Goal: Information Seeking & Learning: Learn about a topic

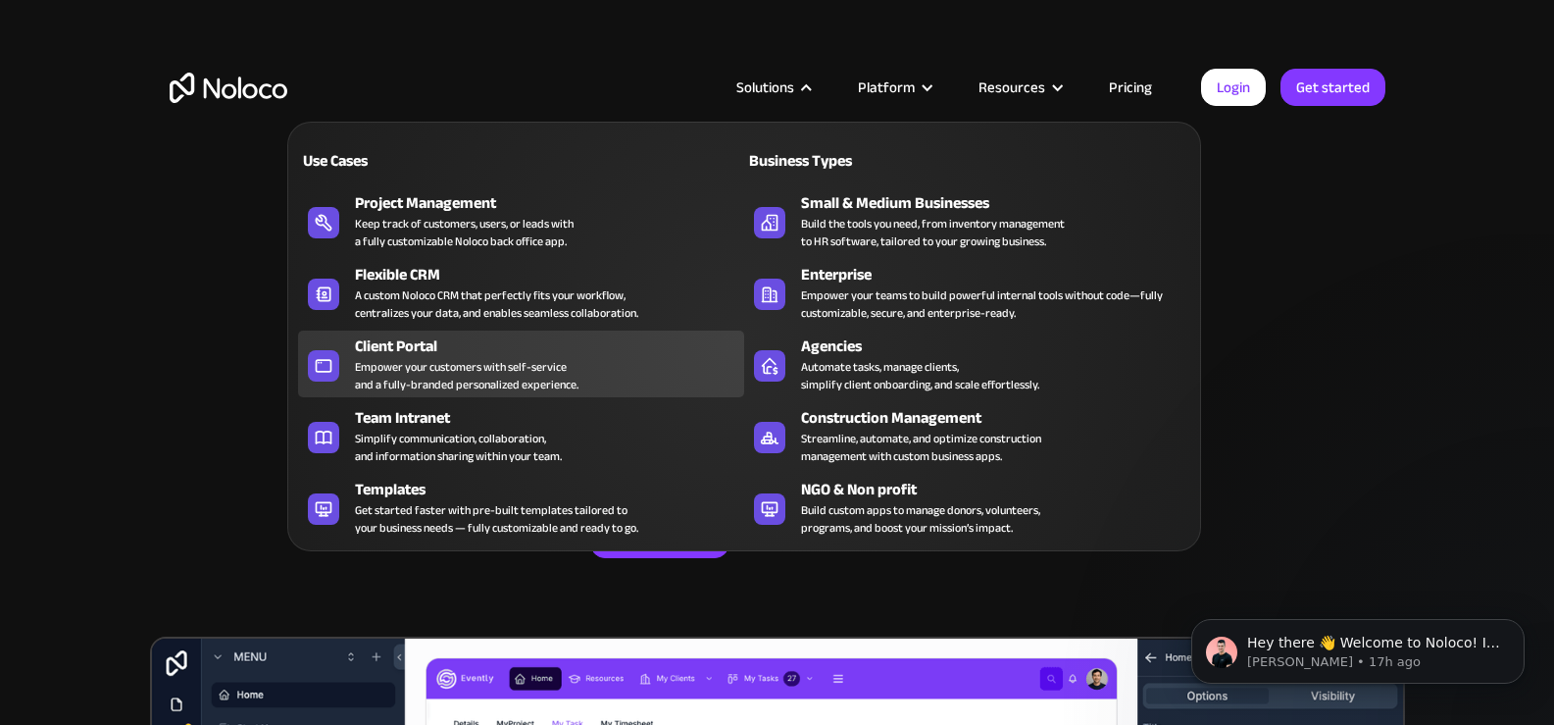
click at [501, 387] on div "Empower your customers with self-service and a fully-branded personalized exper…" at bounding box center [467, 375] width 224 height 35
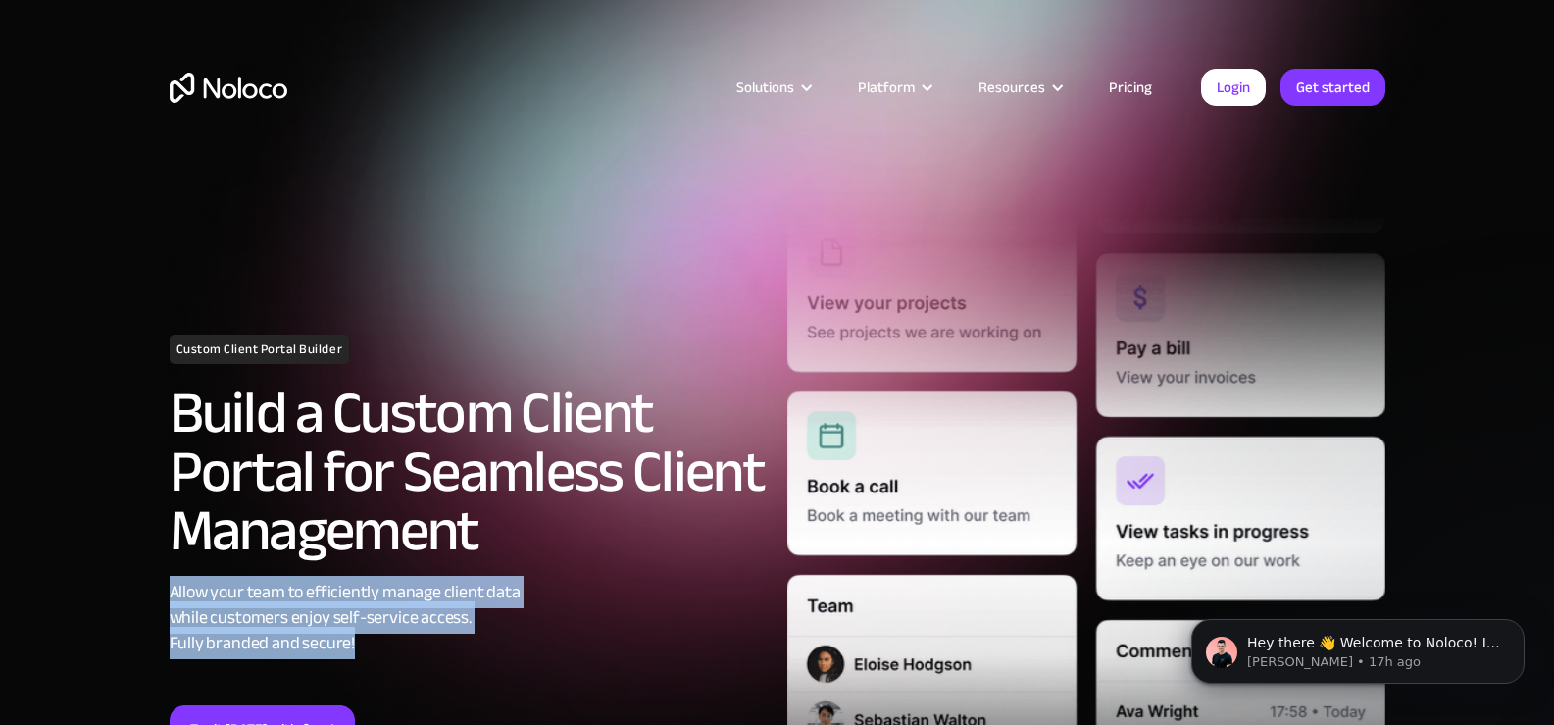
drag, startPoint x: 147, startPoint y: 598, endPoint x: 502, endPoint y: 642, distance: 357.6
click at [503, 642] on section "Custom Client Portal Builder Build a Custom Client Portal for Seamless Client M…" at bounding box center [777, 547] width 1554 height 1095
click at [502, 642] on div "Allow your team to efficiently manage client data while customers enjoy self-se…" at bounding box center [469, 617] width 598 height 76
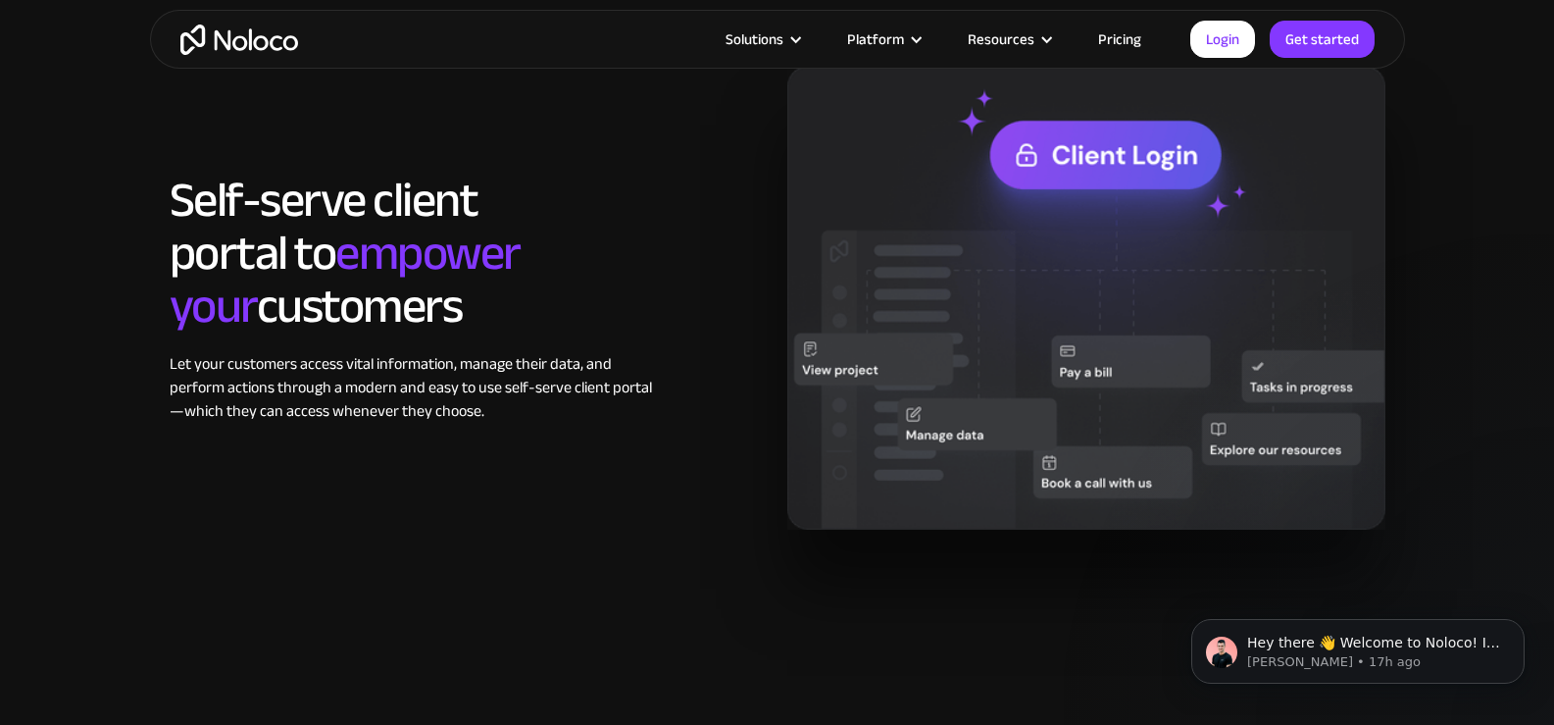
scroll to position [1667, 0]
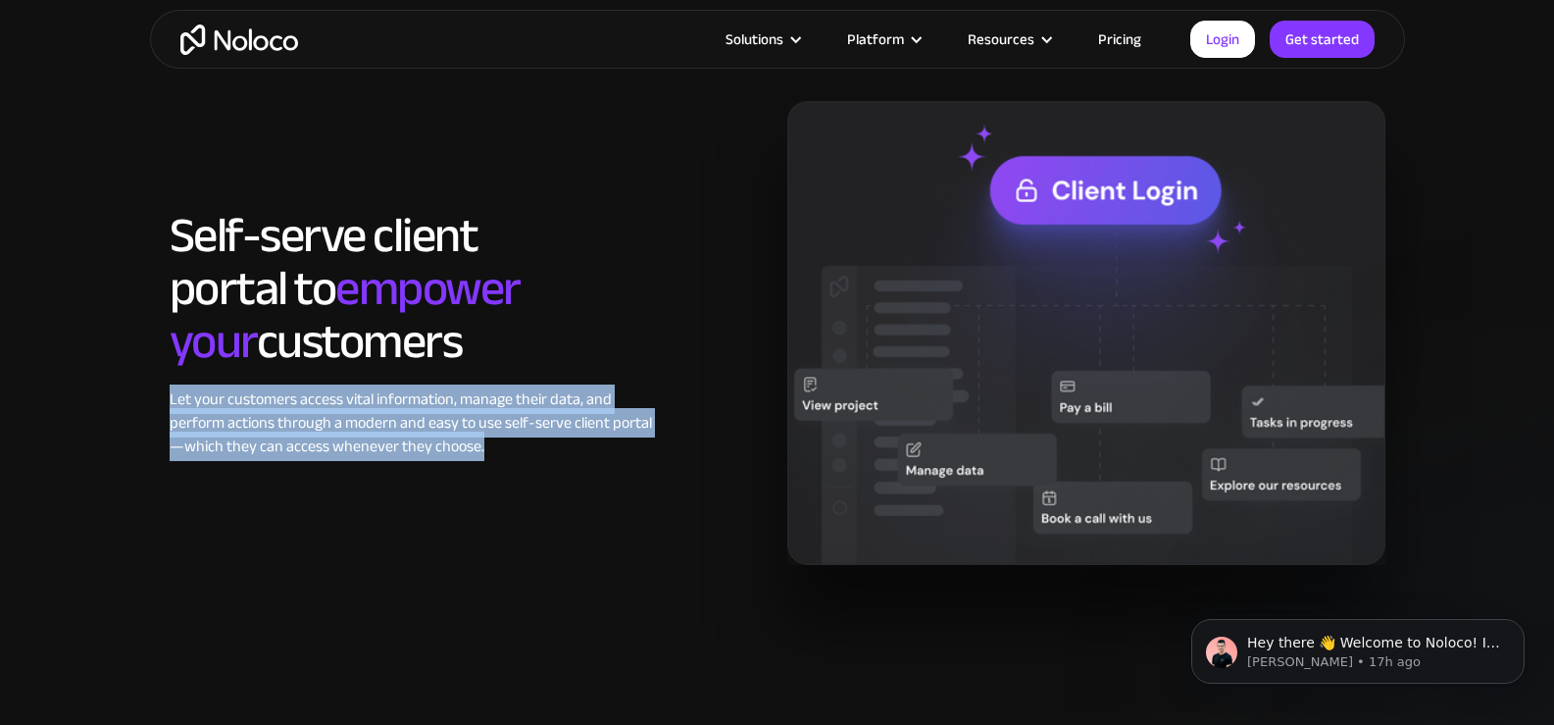
drag, startPoint x: 163, startPoint y: 397, endPoint x: 590, endPoint y: 450, distance: 430.7
click at [590, 450] on div "Self-serve client portal to empower your customers Let your customers access vi…" at bounding box center [469, 333] width 618 height 249
click at [590, 450] on div "Let your customers access vital information, manage their data, and perform act…" at bounding box center [417, 422] width 495 height 71
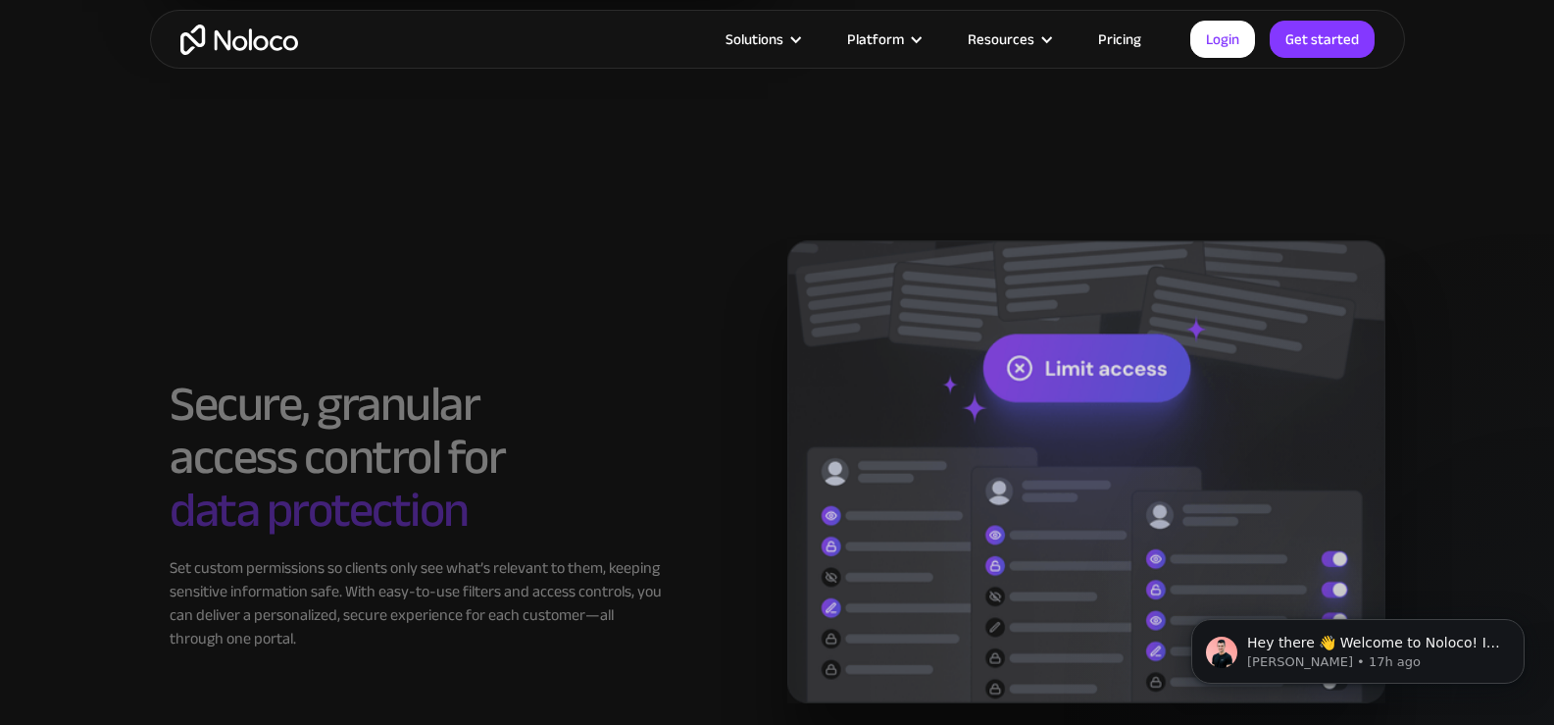
scroll to position [3137, 0]
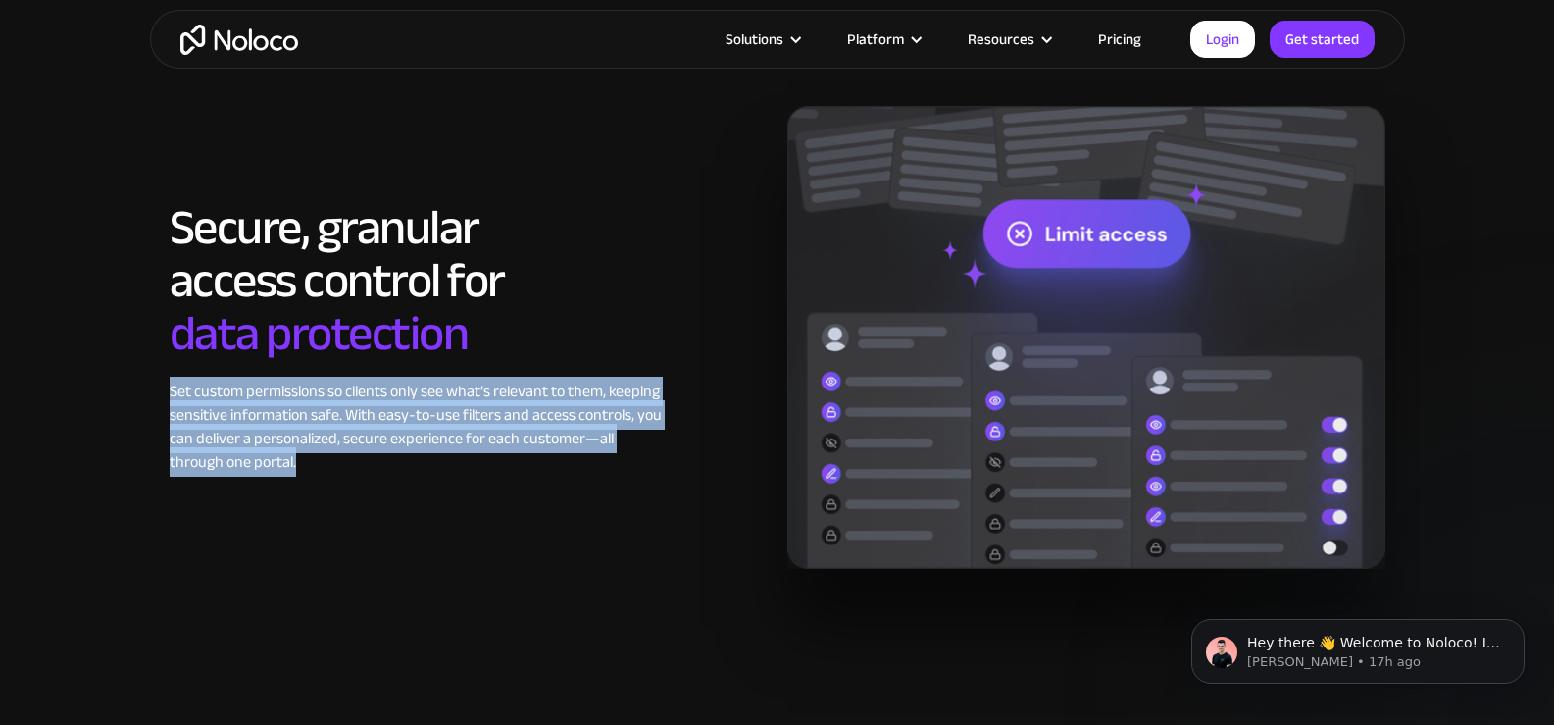
drag, startPoint x: 170, startPoint y: 384, endPoint x: 619, endPoint y: 456, distance: 454.7
click at [619, 456] on div "Set custom permissions so clients only see what’s relevant to them, keeping sen…" at bounding box center [417, 426] width 495 height 94
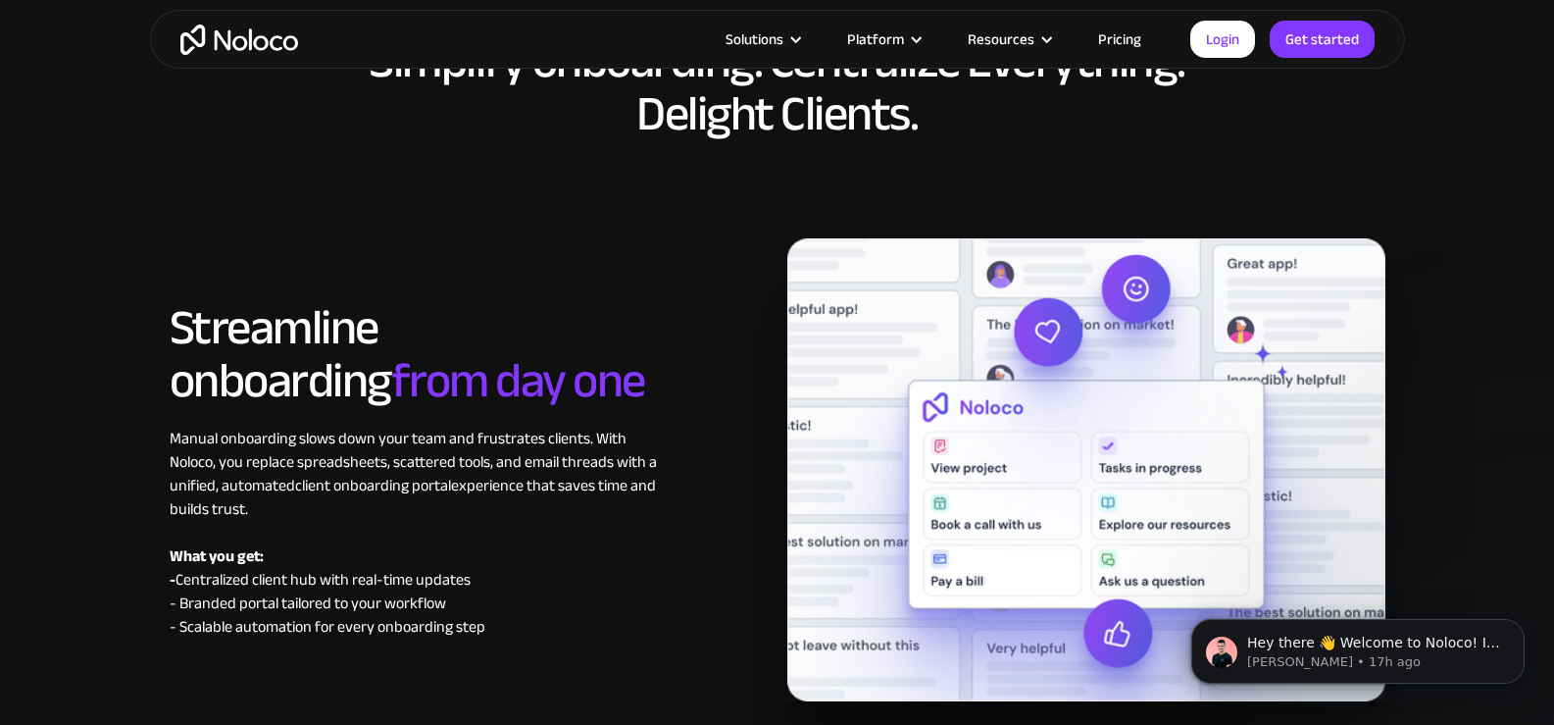
scroll to position [8726, 0]
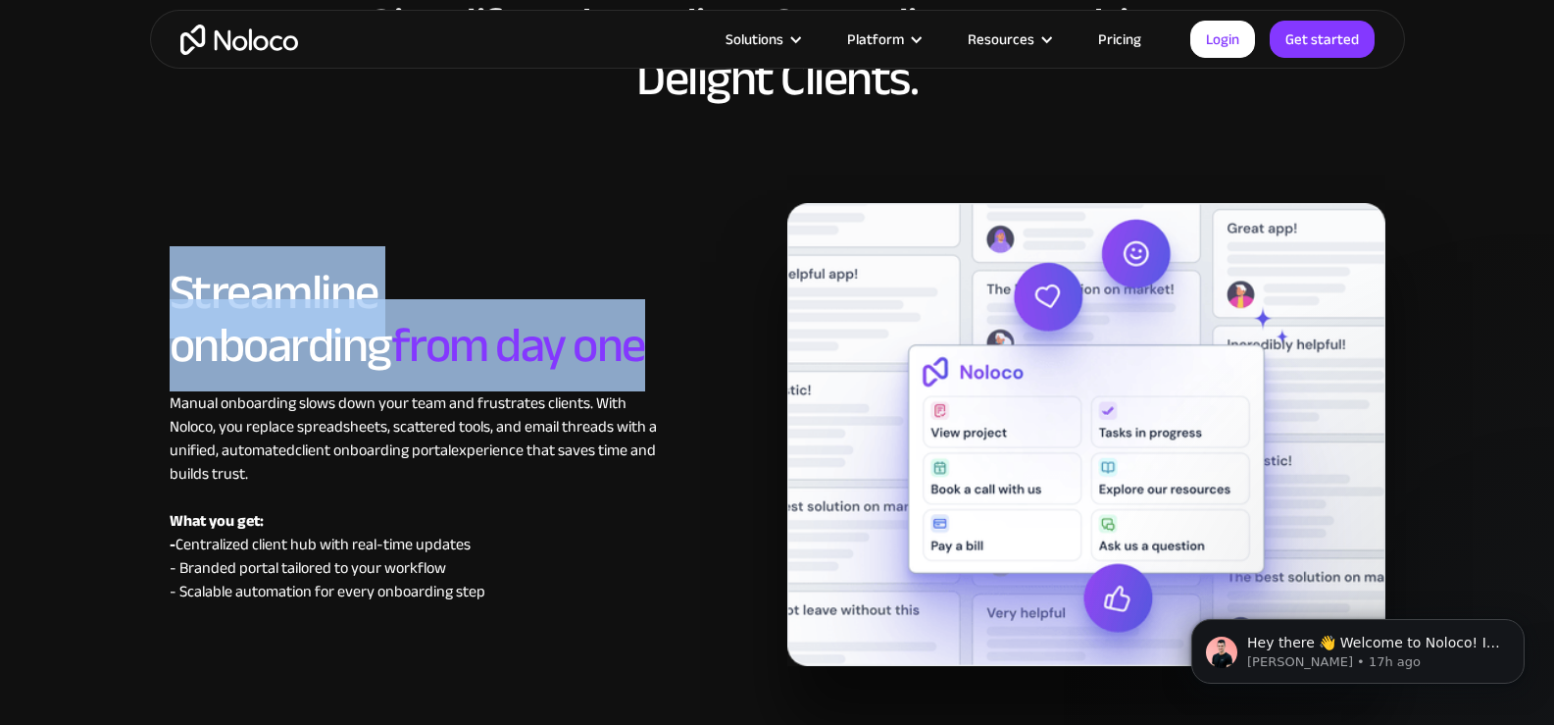
drag, startPoint x: 160, startPoint y: 296, endPoint x: 569, endPoint y: 360, distance: 413.8
click at [569, 360] on div "Streamline onboarding from day one Manual onboarding slows down your team and f…" at bounding box center [469, 434] width 618 height 337
click at [569, 361] on h2 "Streamline onboarding from day one" at bounding box center [417, 319] width 495 height 106
drag, startPoint x: 169, startPoint y: 287, endPoint x: 416, endPoint y: 356, distance: 256.4
click at [416, 356] on h2 "Streamline onboarding from day one" at bounding box center [417, 319] width 495 height 106
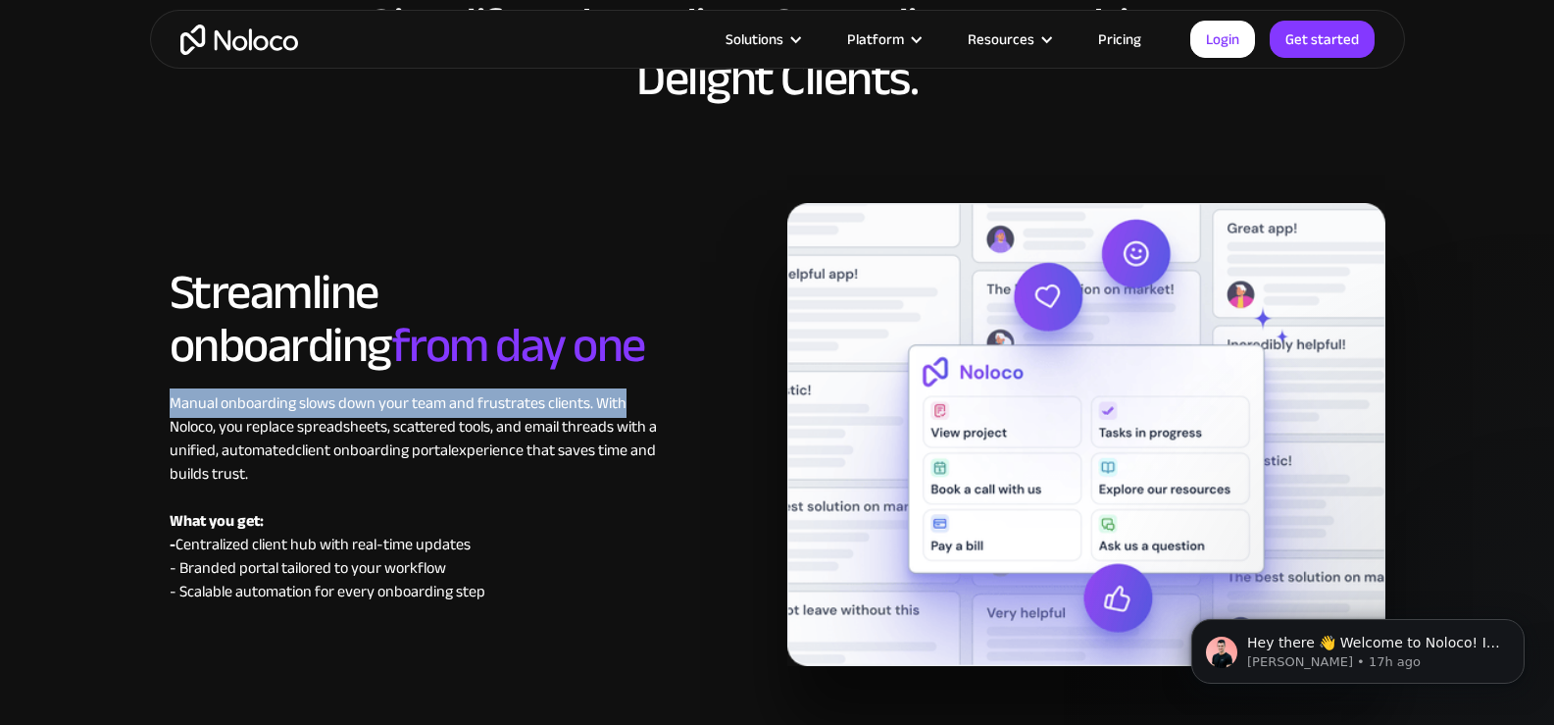
drag, startPoint x: 199, startPoint y: 408, endPoint x: 667, endPoint y: 415, distance: 467.7
click at [667, 415] on div "Streamline onboarding from day one Manual onboarding slows down your team and f…" at bounding box center [469, 434] width 618 height 337
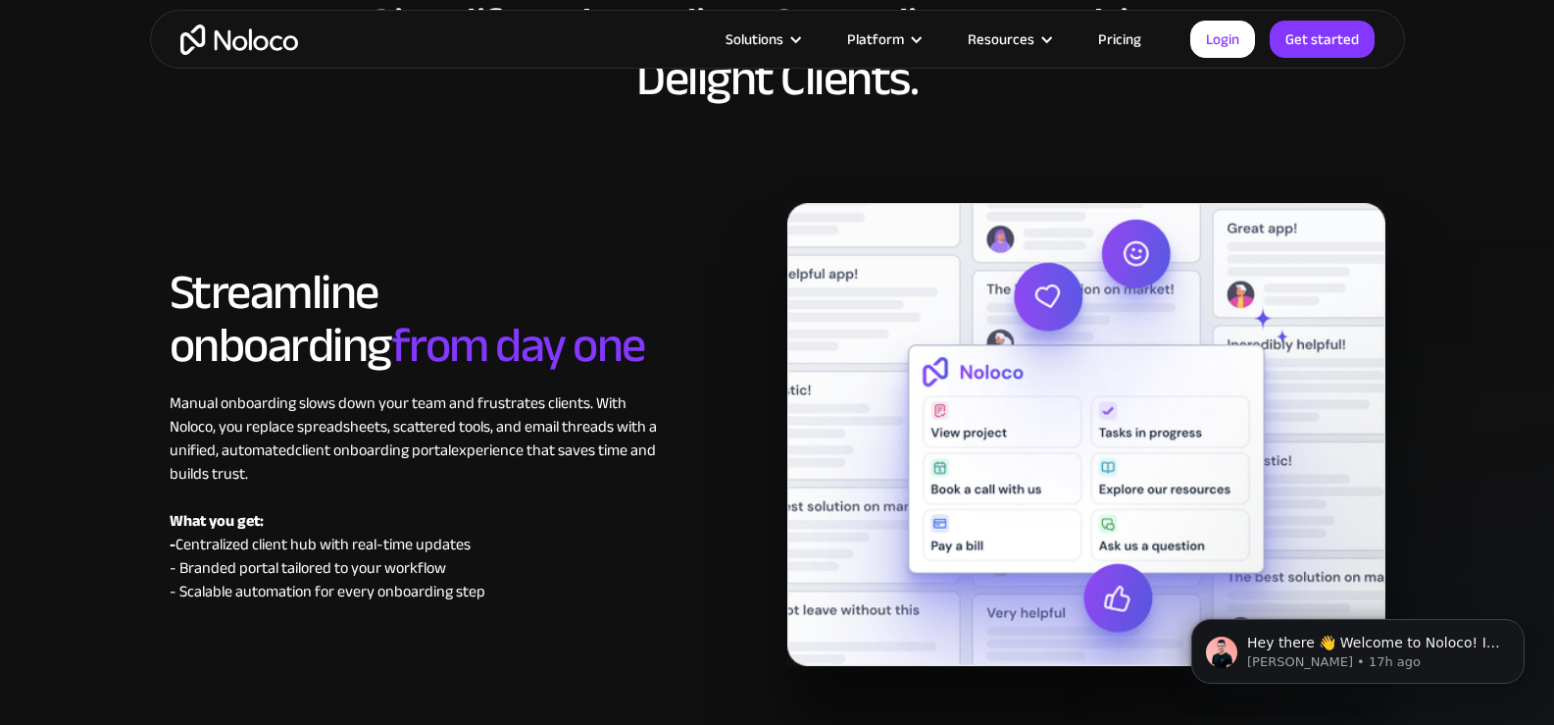
drag, startPoint x: 164, startPoint y: 401, endPoint x: 629, endPoint y: 483, distance: 472.9
click at [629, 483] on div "Streamline onboarding from day one Manual onboarding slows down your team and f…" at bounding box center [469, 434] width 618 height 337
click at [629, 482] on div "Manual onboarding slows down your team and frustrates clients. With Noloco, you…" at bounding box center [417, 497] width 495 height 212
drag, startPoint x: 165, startPoint y: 402, endPoint x: 659, endPoint y: 477, distance: 499.9
click at [659, 477] on div "Streamline onboarding from day one Manual onboarding slows down your team and f…" at bounding box center [469, 434] width 618 height 337
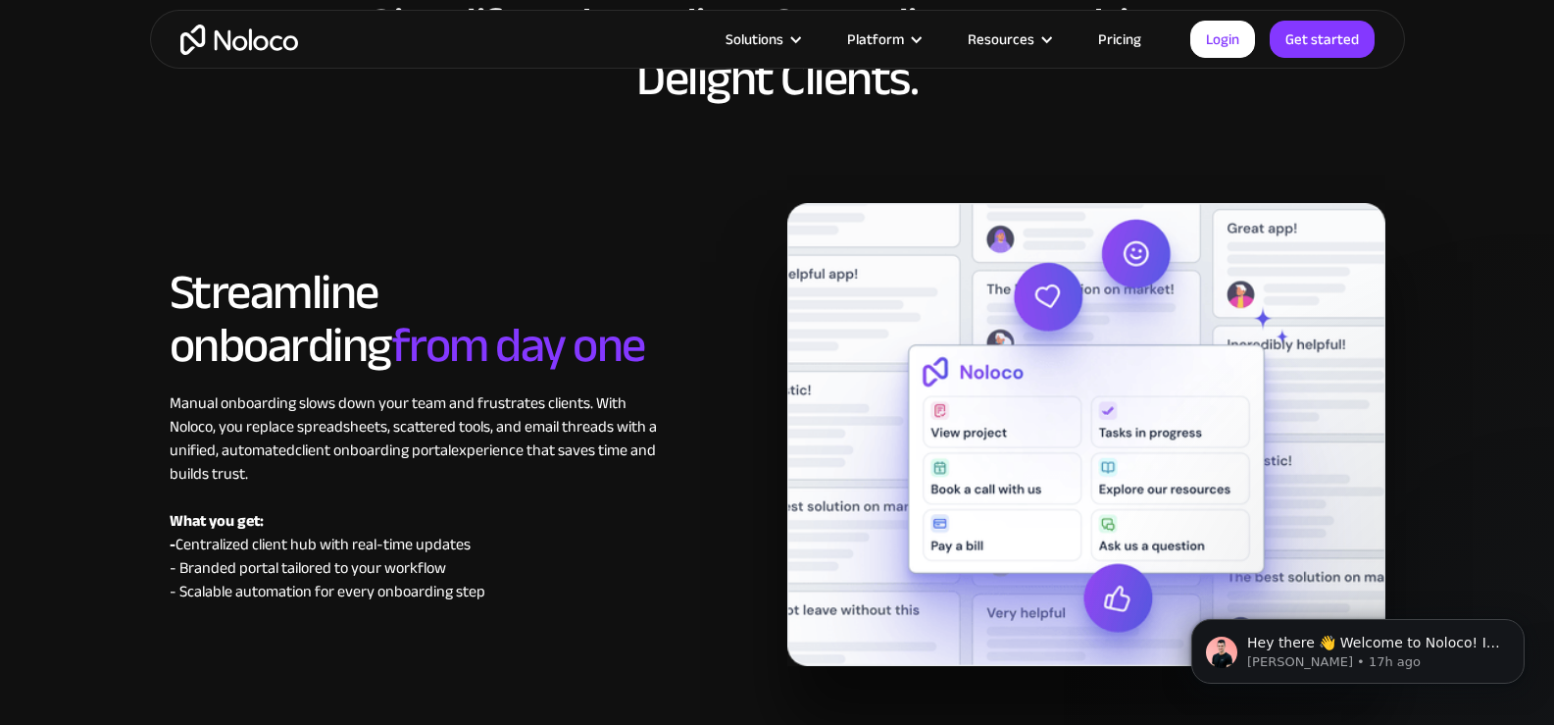
click at [660, 477] on div "Manual onboarding slows down your team and frustrates clients. With Noloco, you…" at bounding box center [417, 497] width 495 height 212
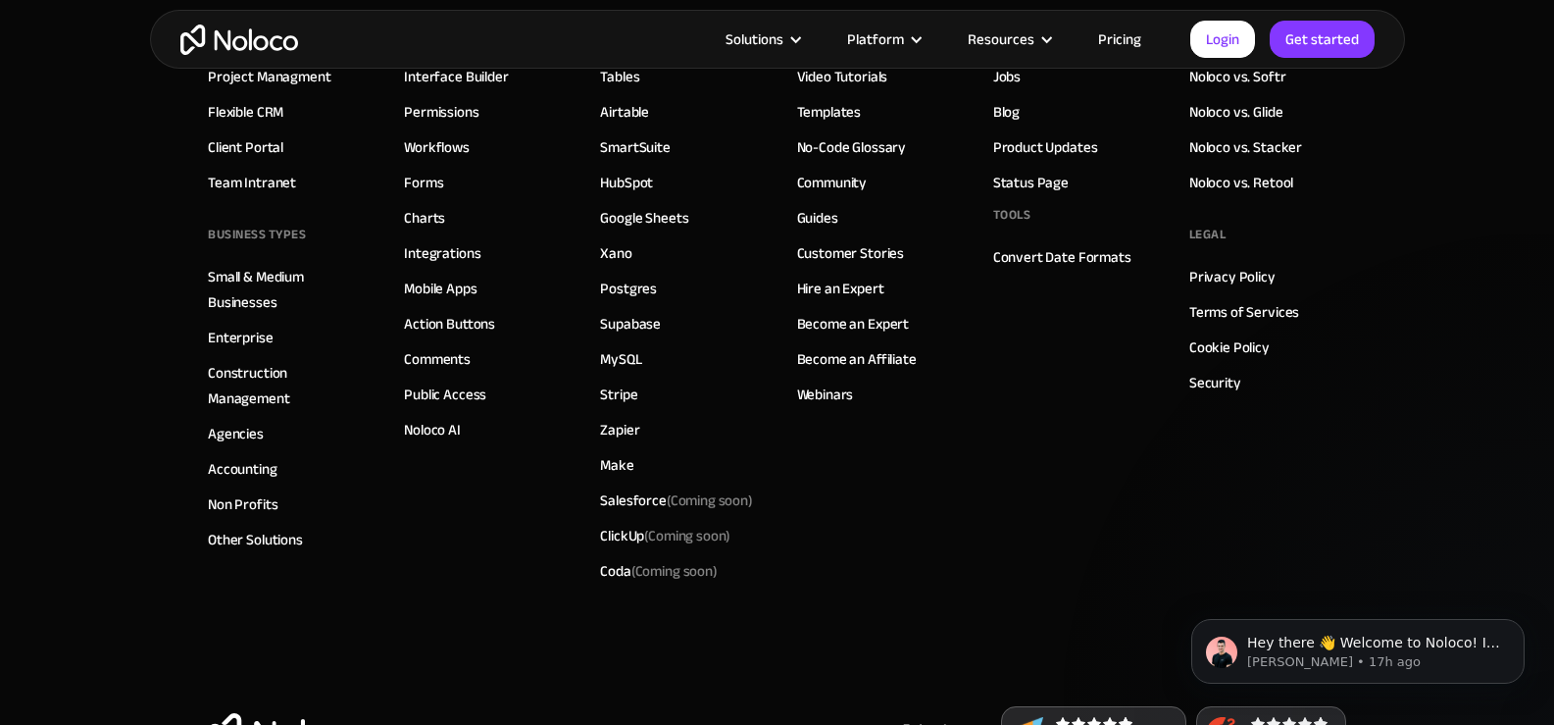
scroll to position [11079, 0]
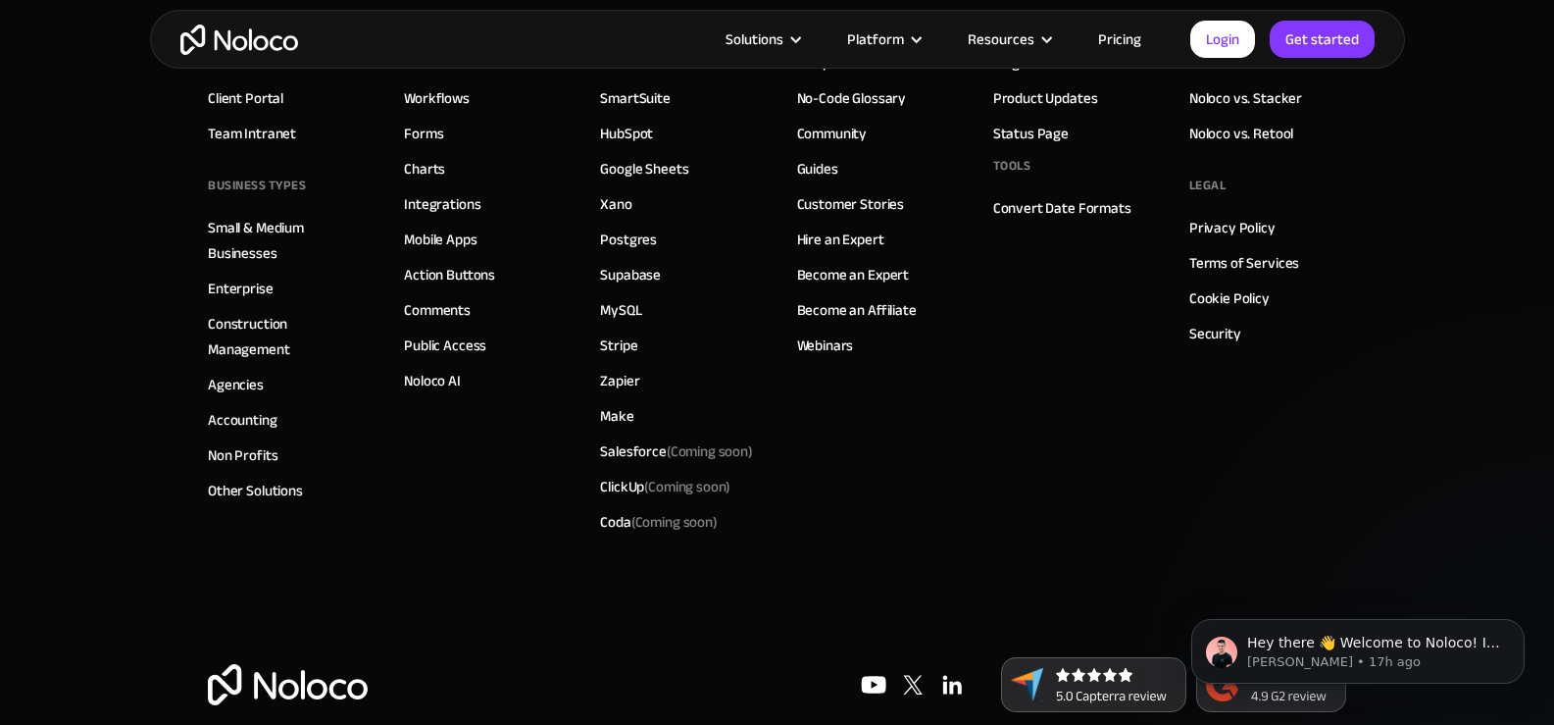
click at [1103, 38] on link "Pricing" at bounding box center [1120, 38] width 92 height 25
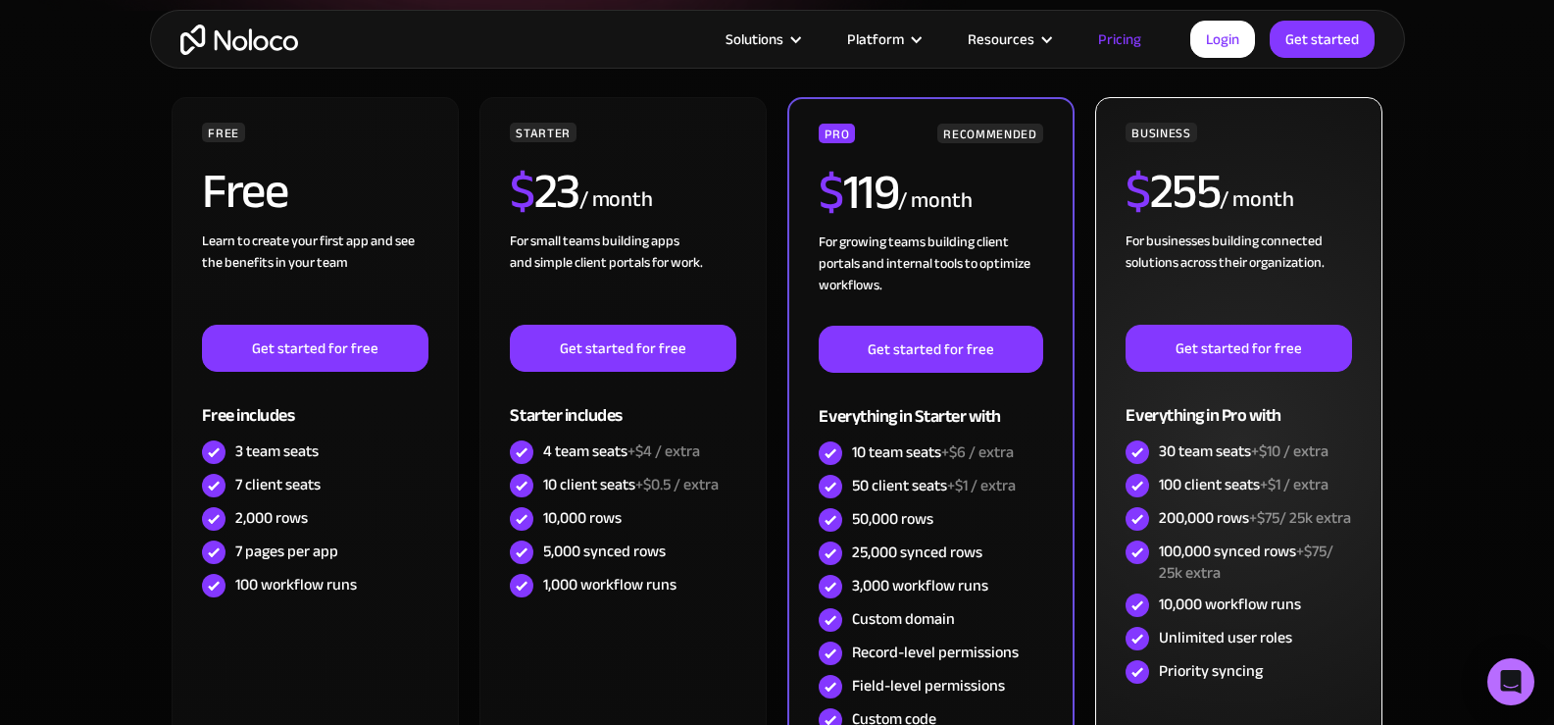
scroll to position [490, 0]
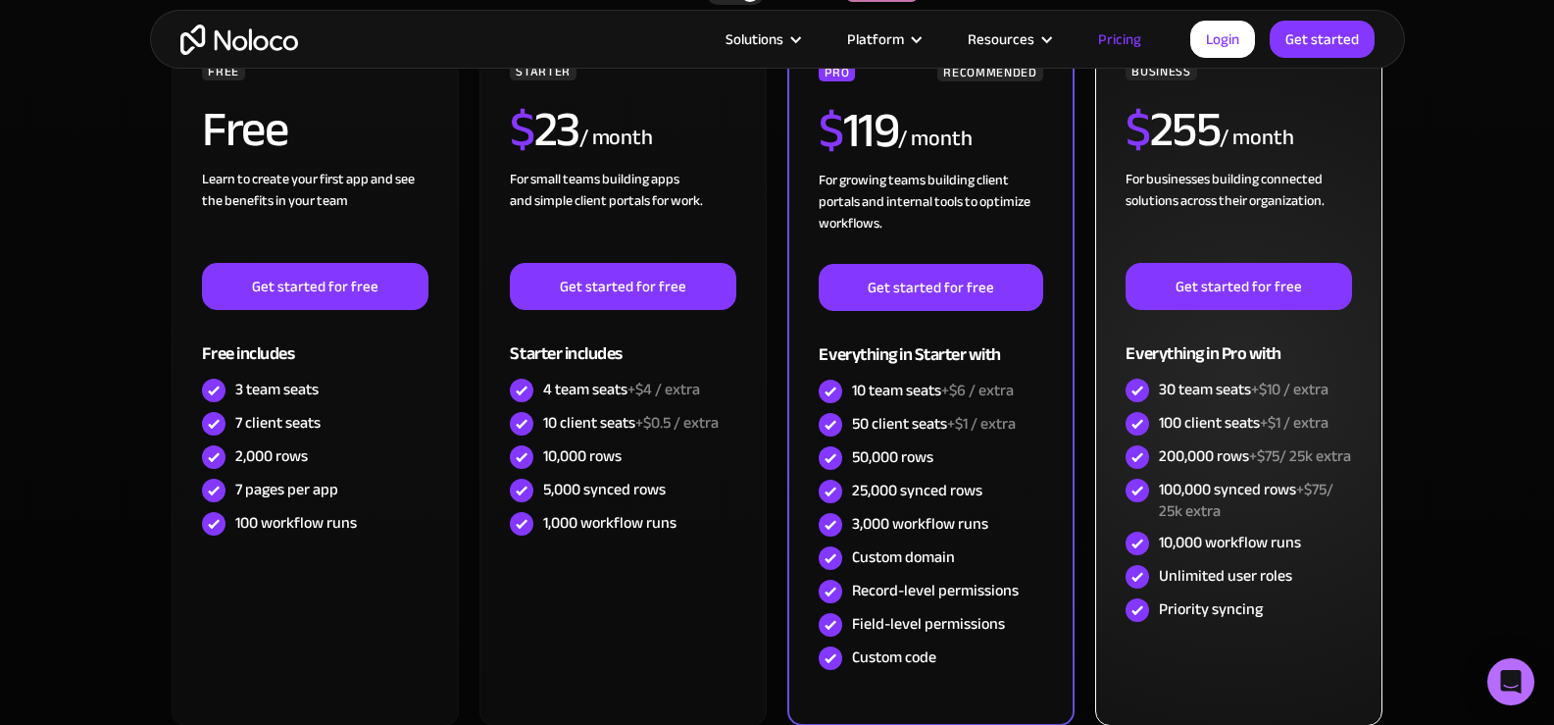
drag, startPoint x: 1159, startPoint y: 425, endPoint x: 1353, endPoint y: 423, distance: 194.1
click at [1353, 423] on div "BUSINESS $ 255 / month For businesses building connected solutions across their…" at bounding box center [1238, 380] width 286 height 690
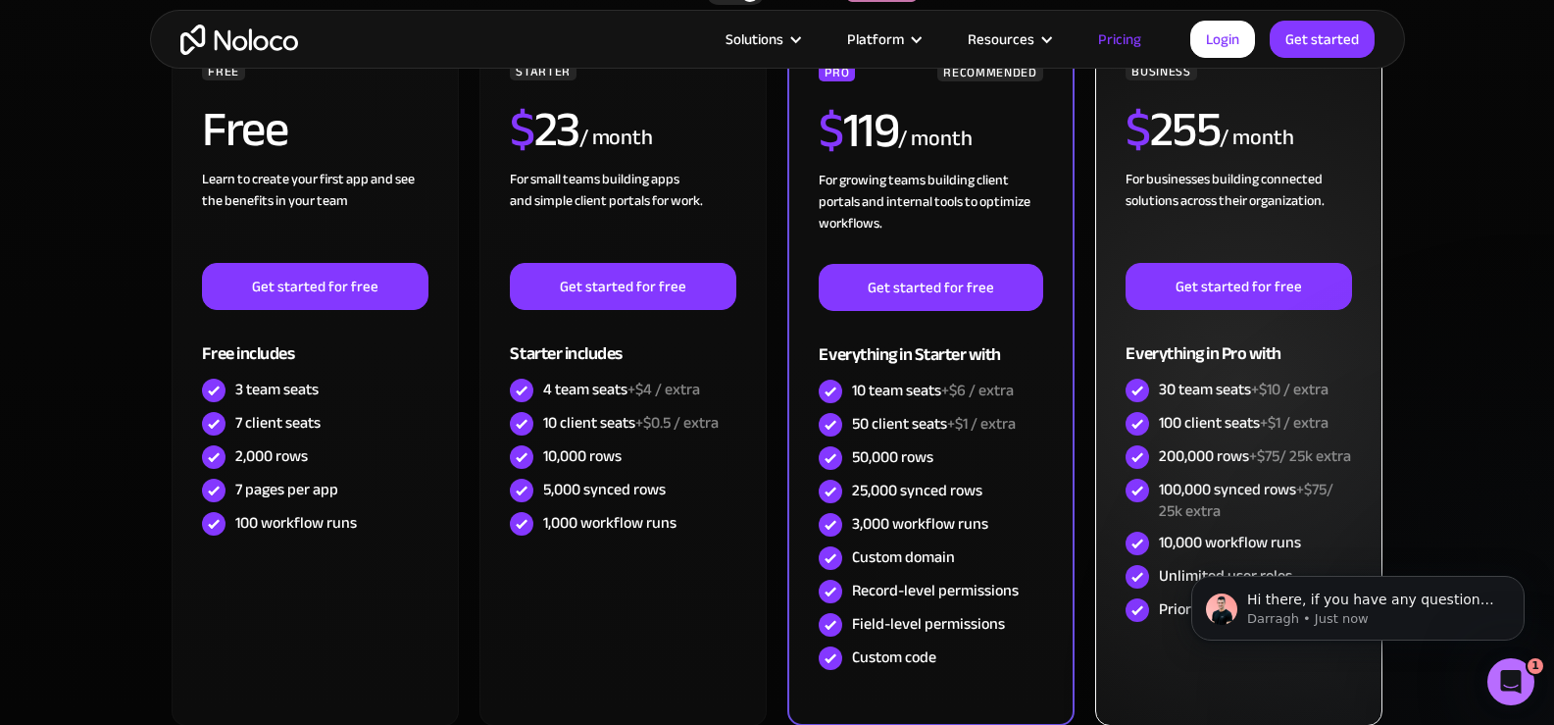
scroll to position [0, 0]
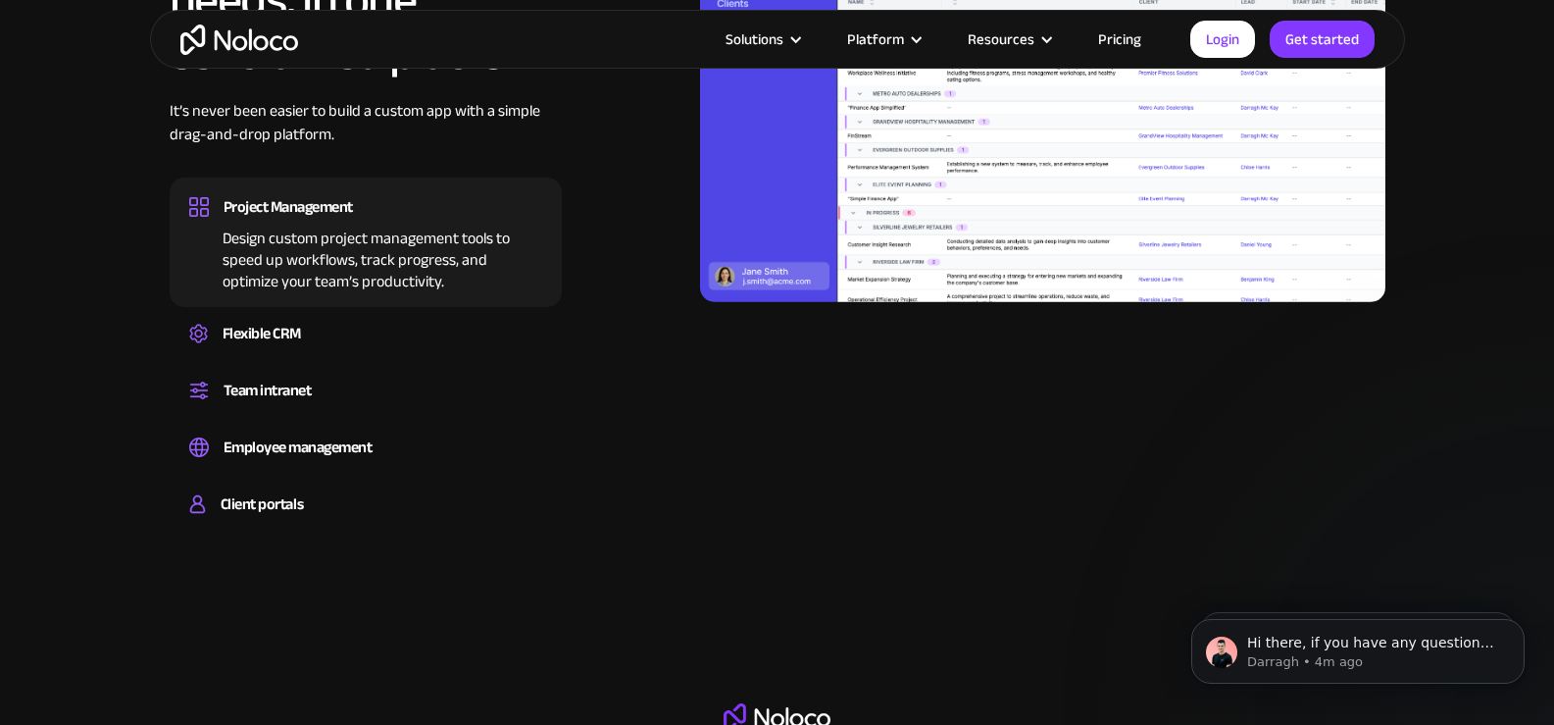
scroll to position [2059, 0]
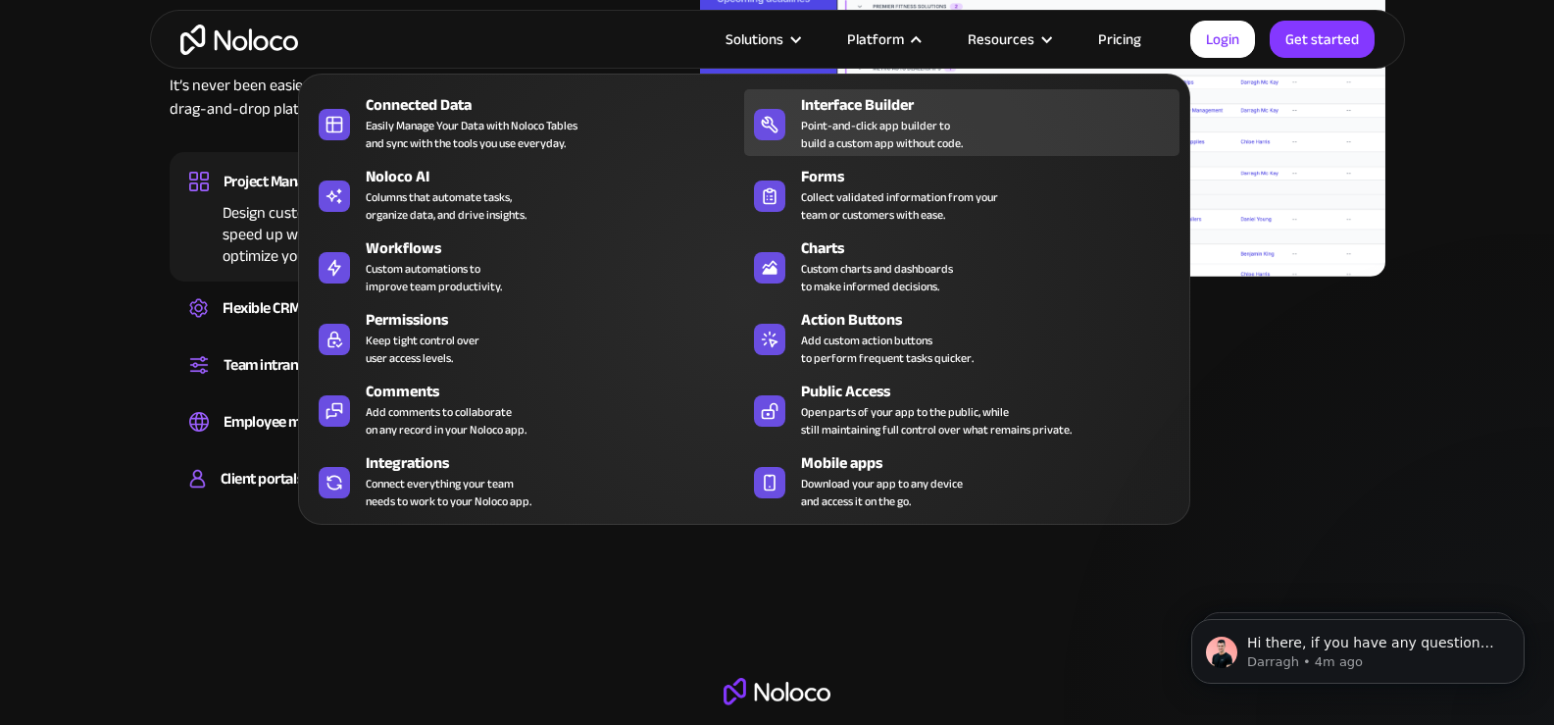
click at [884, 131] on div "Point-and-click app builder to build a custom app without code." at bounding box center [882, 134] width 162 height 35
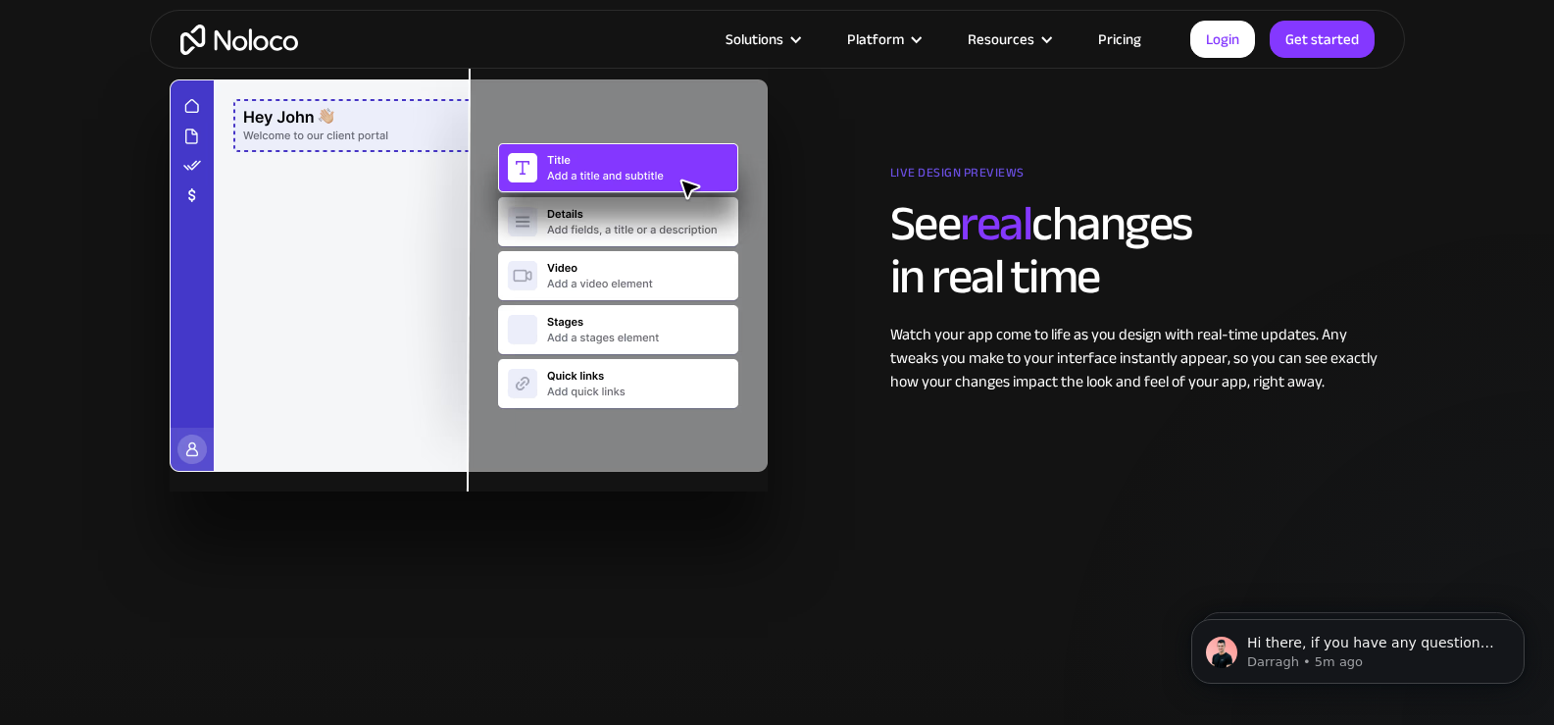
scroll to position [3137, 0]
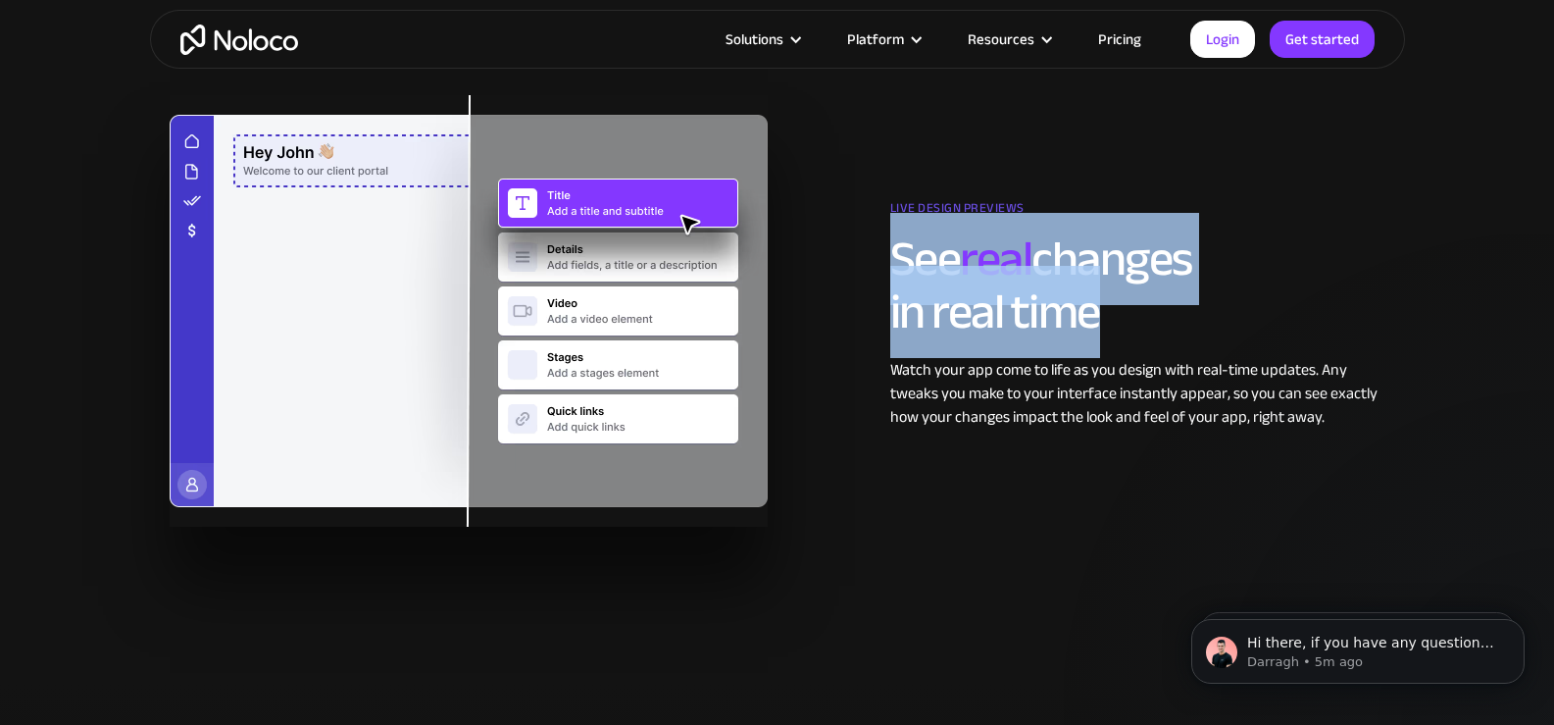
drag, startPoint x: 889, startPoint y: 258, endPoint x: 1106, endPoint y: 315, distance: 224.0
click at [1106, 315] on h2 "See real changes in real time" at bounding box center [1137, 285] width 495 height 106
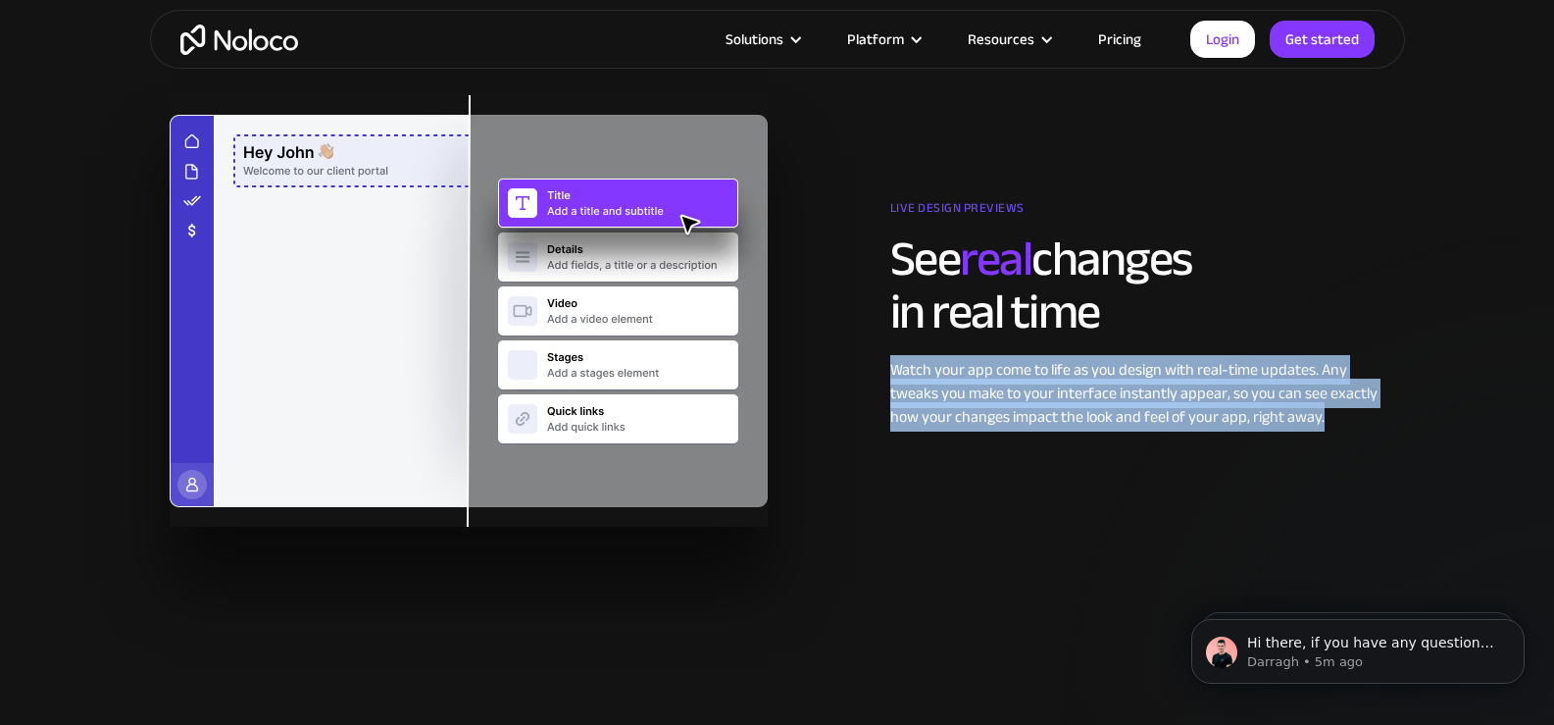
drag, startPoint x: 876, startPoint y: 364, endPoint x: 1343, endPoint y: 429, distance: 471.3
click at [1343, 429] on div "Live design previews See real changes in real time Watch your app come to life …" at bounding box center [777, 310] width 1235 height 431
drag, startPoint x: 905, startPoint y: 367, endPoint x: 1330, endPoint y: 413, distance: 428.0
click at [1330, 413] on div "Live design previews See real changes in real time Watch your app come to life …" at bounding box center [1086, 310] width 618 height 235
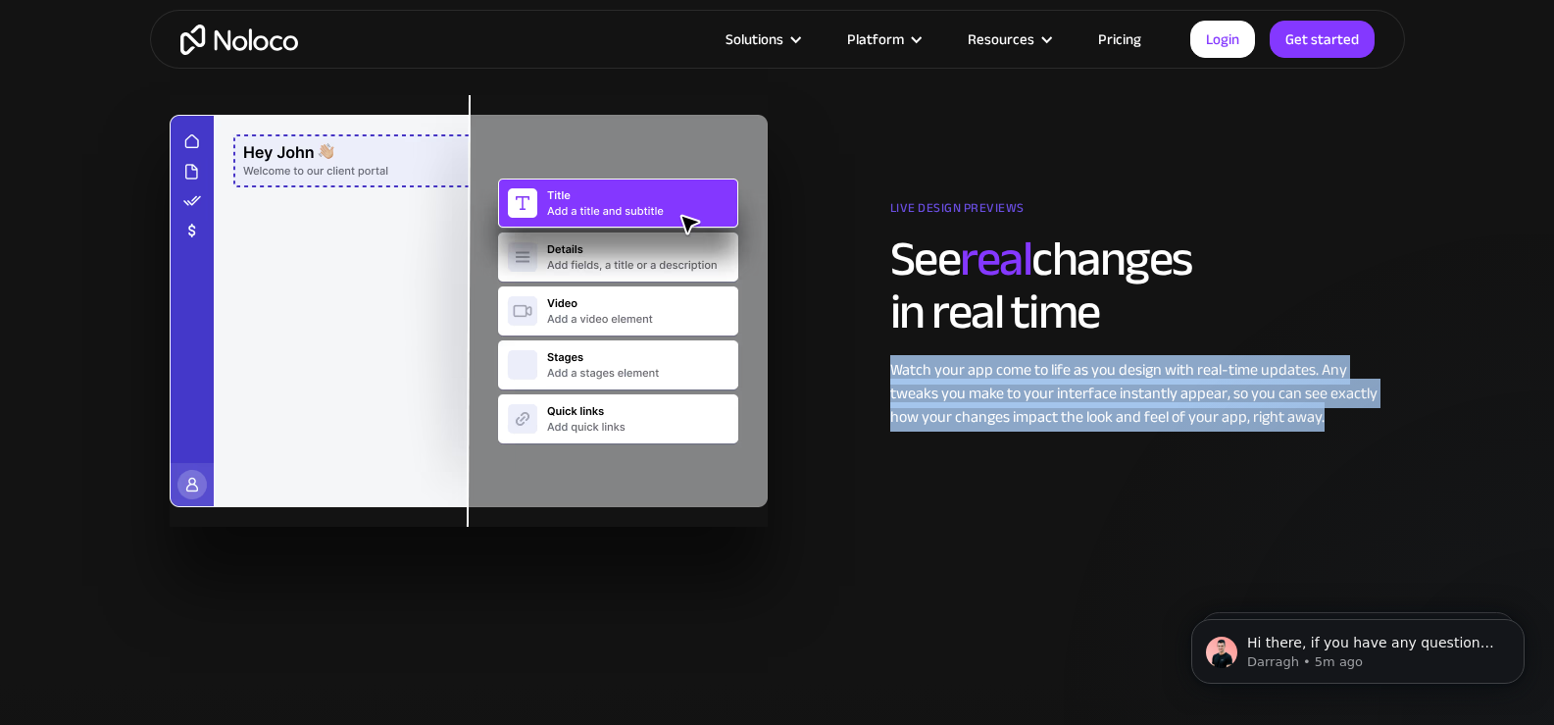
click at [1329, 413] on div "Watch your app come to life as you design with real-time updates. Any tweaks yo…" at bounding box center [1137, 393] width 495 height 71
click at [1340, 443] on div "Live design previews See real changes in real time Watch your app come to life …" at bounding box center [777, 310] width 1235 height 431
drag, startPoint x: 893, startPoint y: 369, endPoint x: 1320, endPoint y: 417, distance: 429.2
click at [1320, 417] on div "Watch your app come to life as you design with real-time updates. Any tweaks yo…" at bounding box center [1137, 393] width 495 height 71
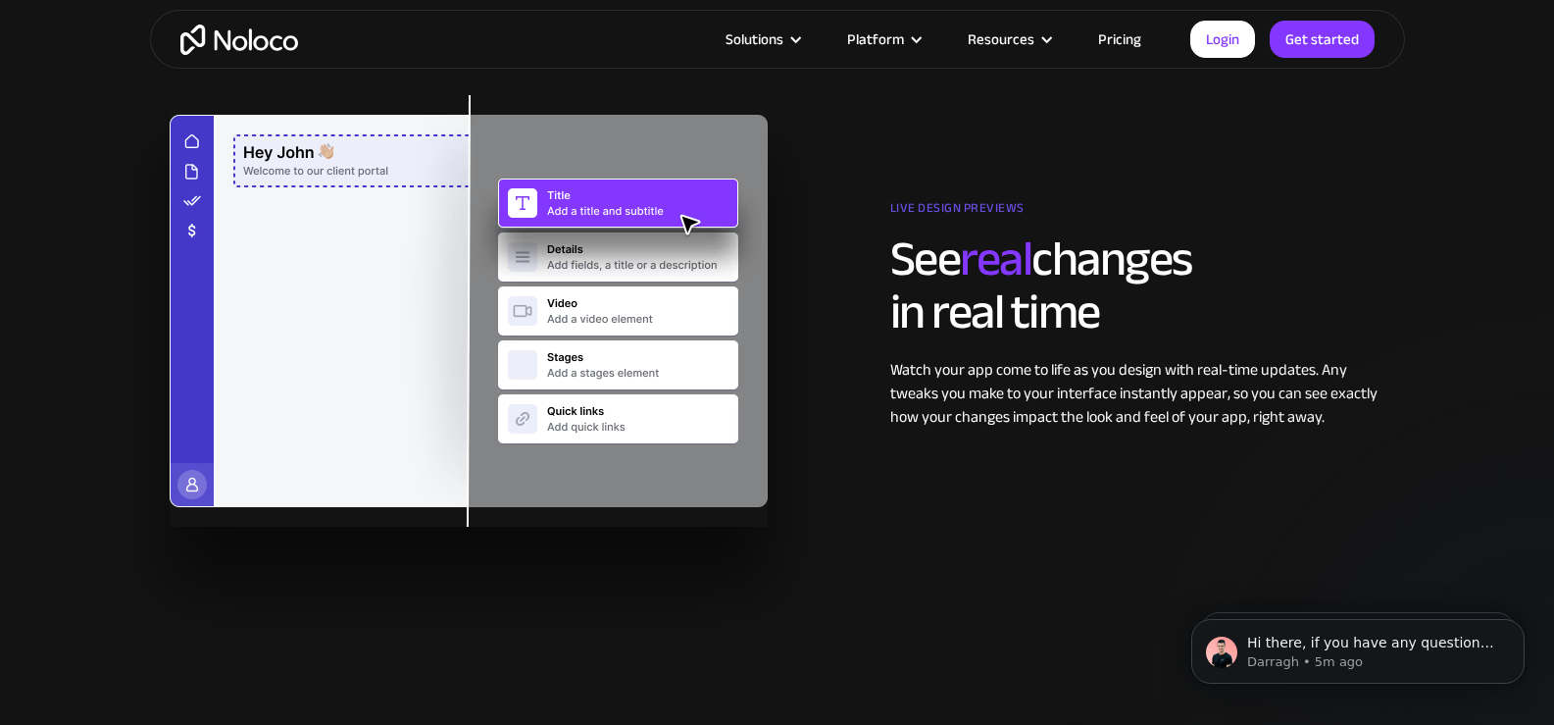
click at [1134, 37] on link "Pricing" at bounding box center [1120, 38] width 92 height 25
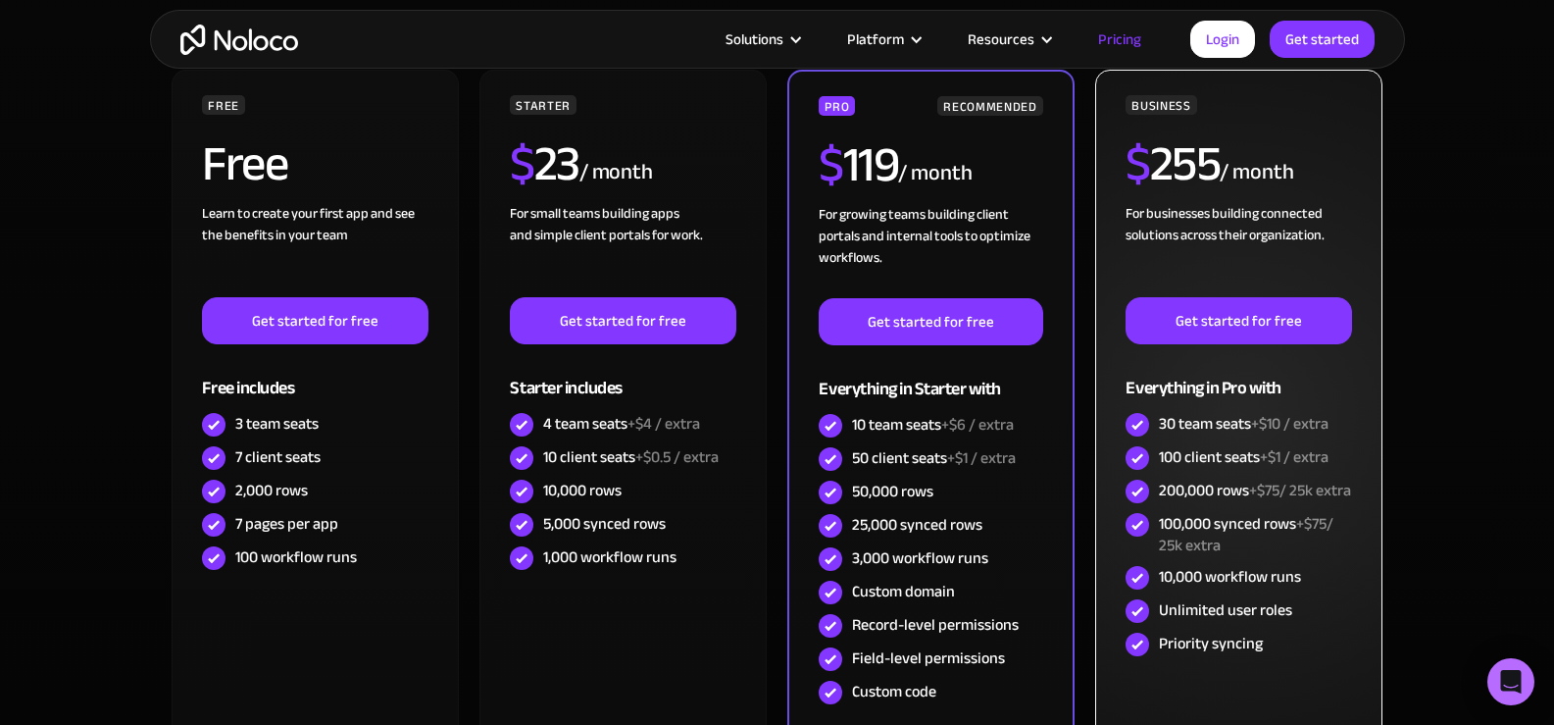
scroll to position [490, 0]
